Goal: Transaction & Acquisition: Purchase product/service

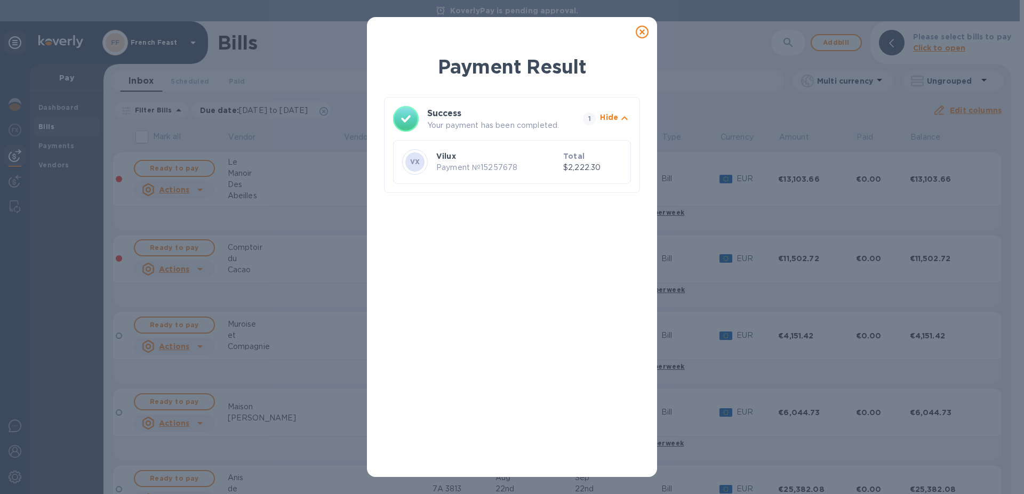
click at [639, 30] on icon at bounding box center [641, 32] width 13 height 13
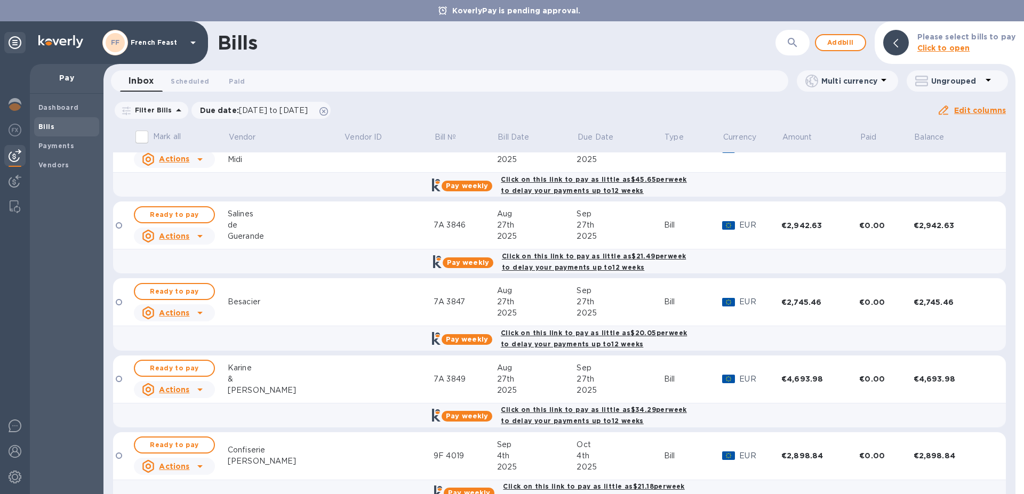
scroll to position [750, 0]
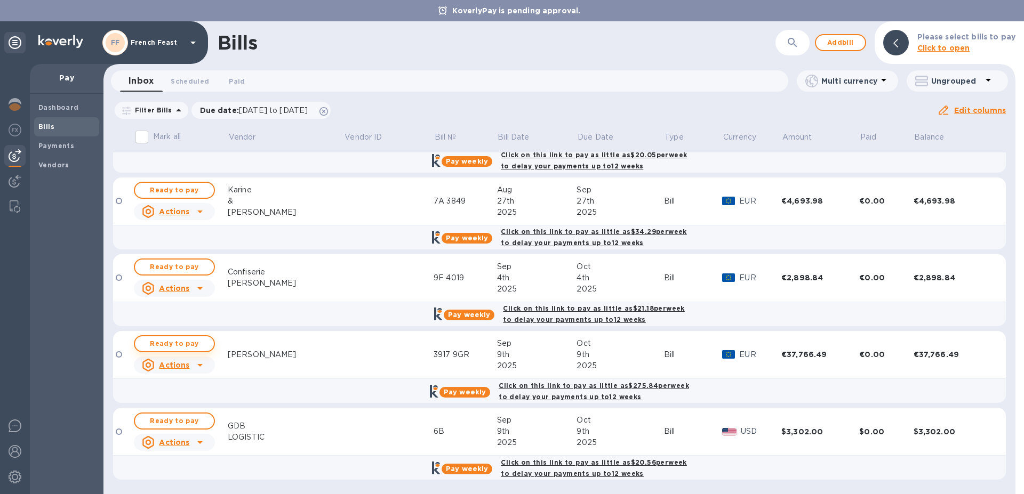
click at [164, 341] on span "Ready to pay" at bounding box center [174, 343] width 62 height 13
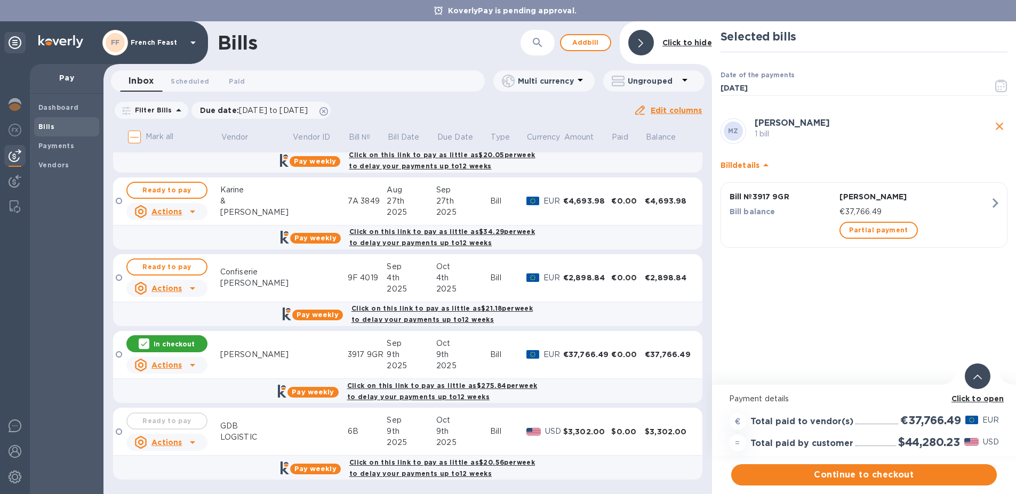
click at [960, 397] on b "Click to open" at bounding box center [977, 399] width 53 height 9
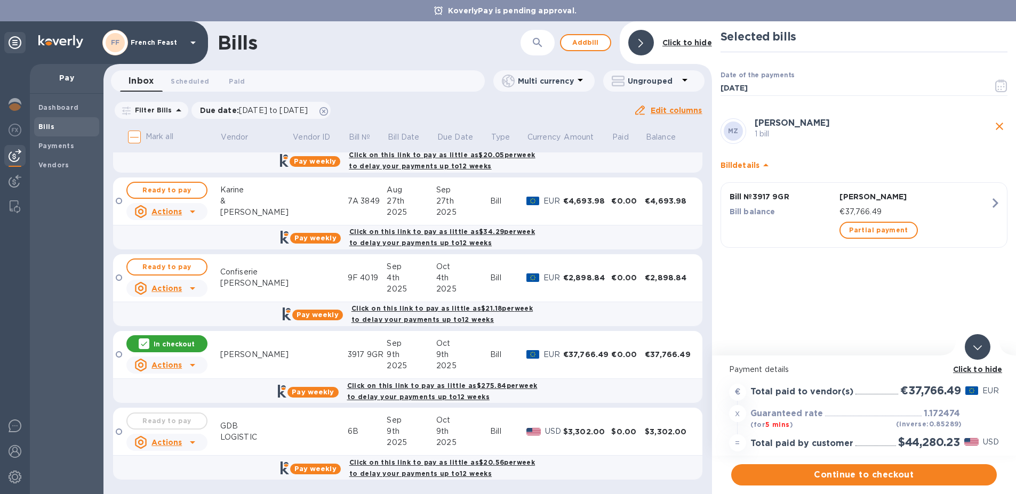
click at [998, 126] on icon "close" at bounding box center [998, 126] width 7 height 7
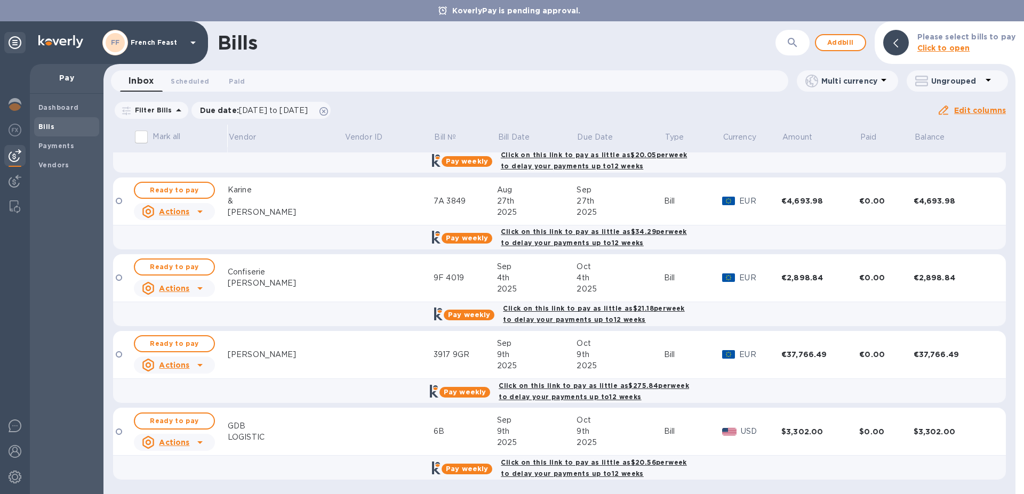
click at [998, 126] on th at bounding box center [998, 139] width 14 height 28
click at [173, 340] on span "Ready to pay" at bounding box center [174, 343] width 62 height 13
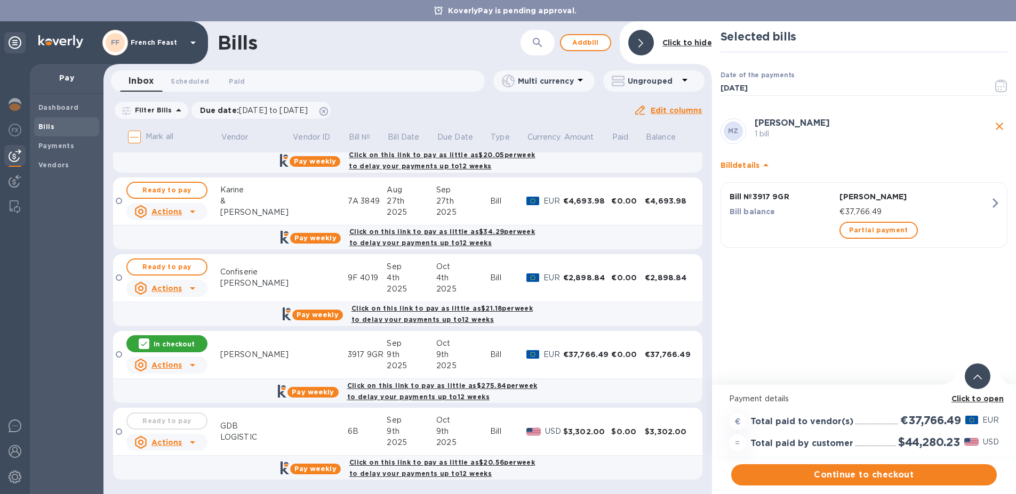
click at [962, 397] on b "Click to open" at bounding box center [977, 399] width 53 height 9
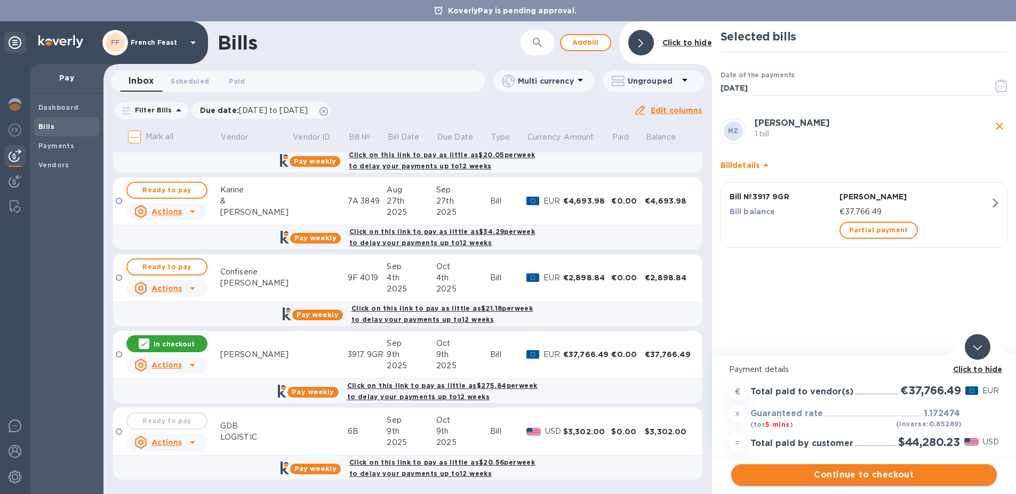
click at [878, 472] on span "Continue to checkout" at bounding box center [863, 475] width 248 height 13
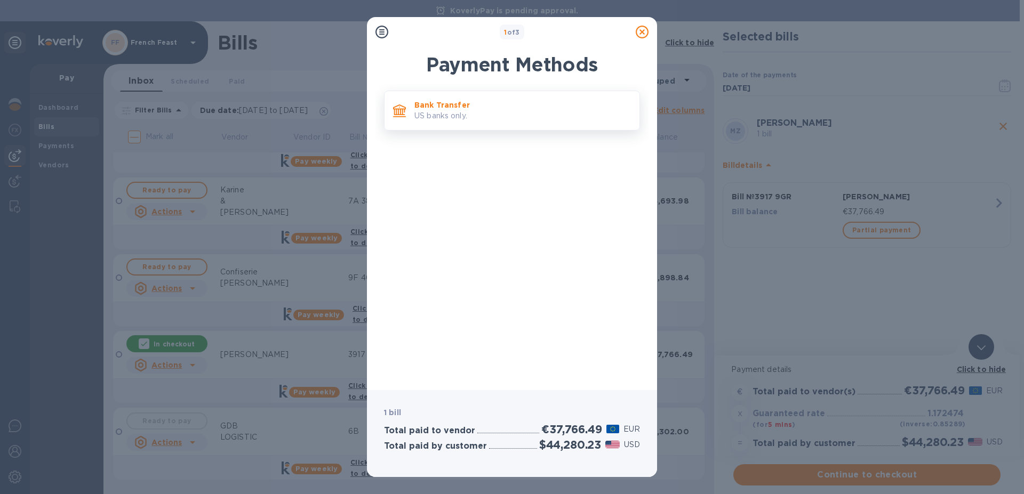
click at [425, 103] on p "Bank Transfer" at bounding box center [522, 105] width 216 height 11
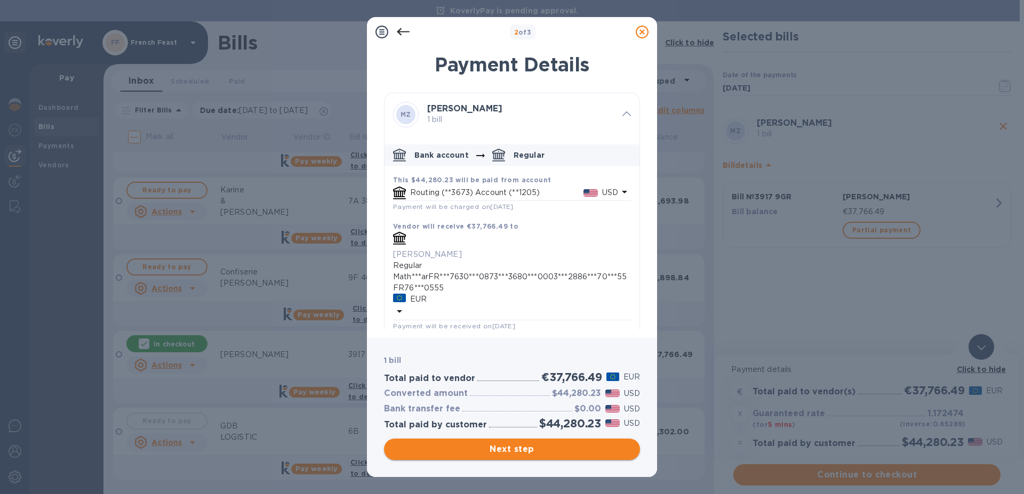
click at [524, 448] on span "Next step" at bounding box center [511, 449] width 239 height 13
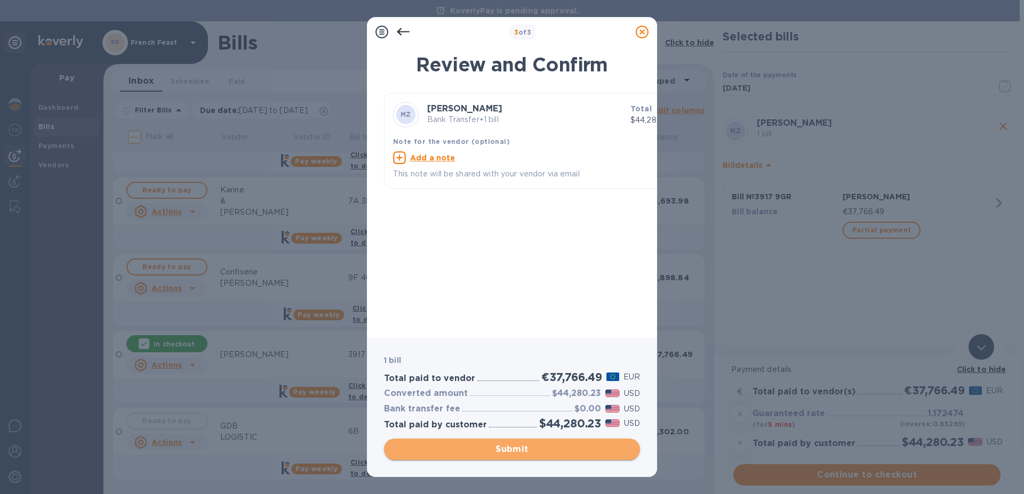
click at [524, 451] on span "Submit" at bounding box center [511, 449] width 239 height 13
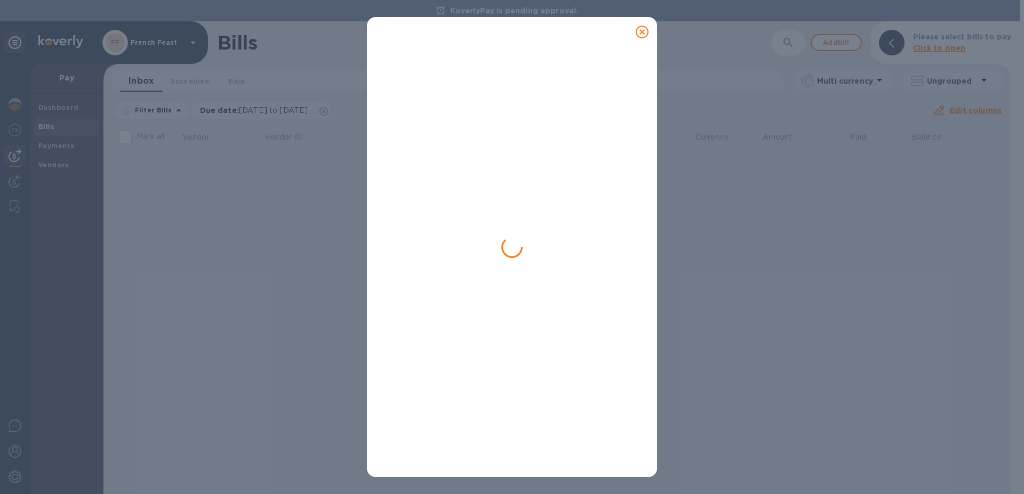
scroll to position [0, 0]
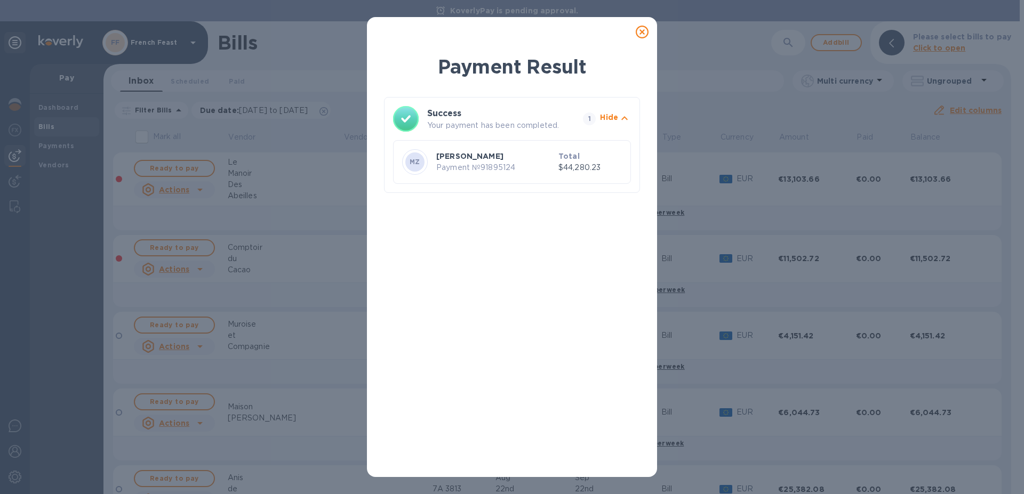
click at [641, 29] on icon at bounding box center [641, 32] width 13 height 13
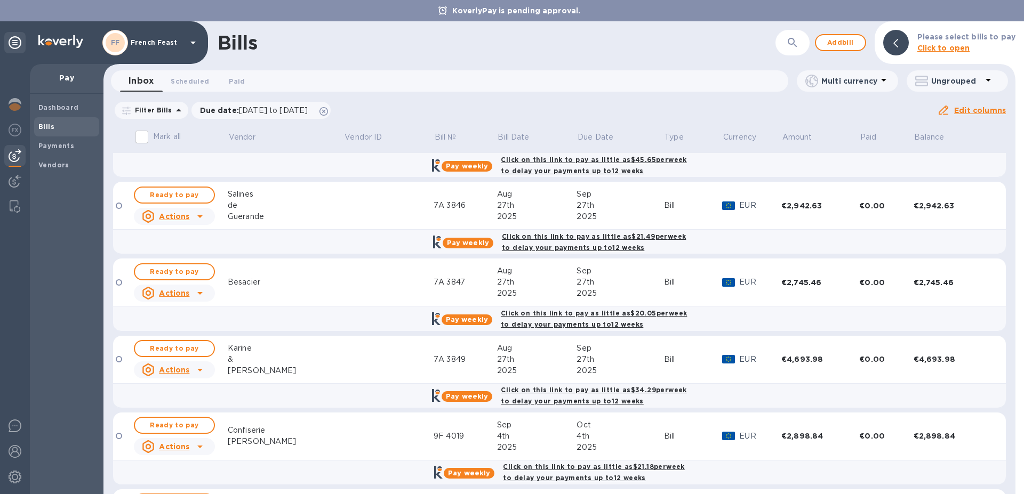
scroll to position [673, 0]
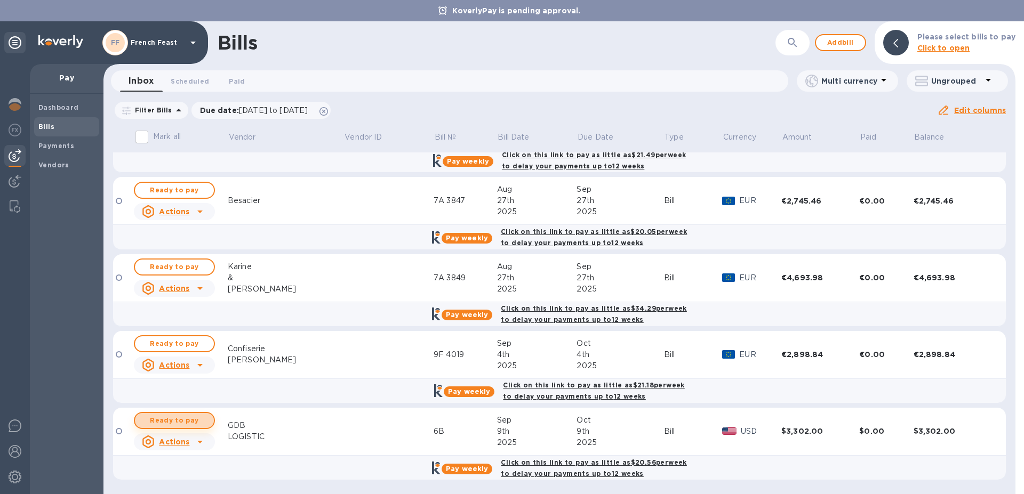
click at [176, 418] on span "Ready to pay" at bounding box center [174, 420] width 62 height 13
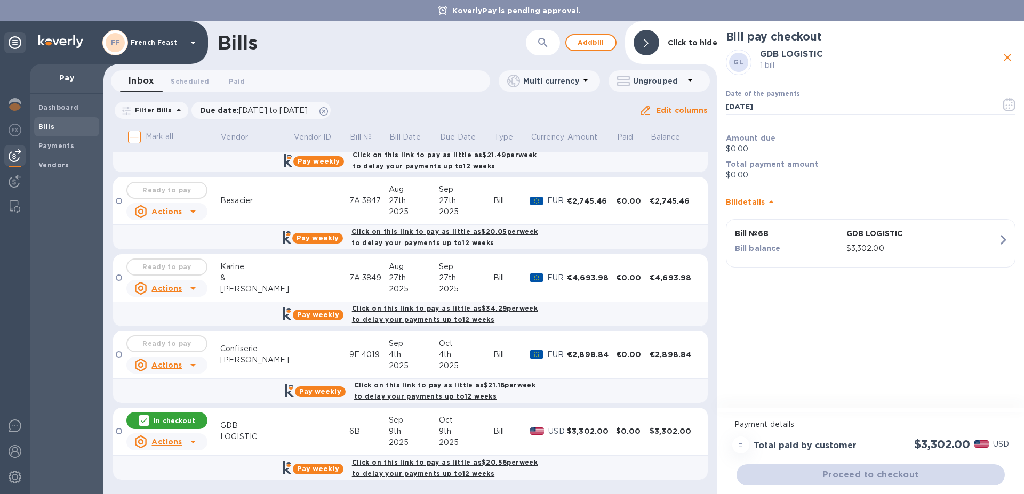
click at [80, 462] on div "Dashboard Bills Payments Vendors" at bounding box center [67, 294] width 74 height 400
